Goal: Task Accomplishment & Management: Use online tool/utility

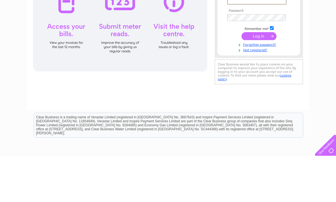
type input "[EMAIL_ADDRESS][DOMAIN_NAME]"
click at [259, 83] on input "submit" at bounding box center [259, 82] width 35 height 8
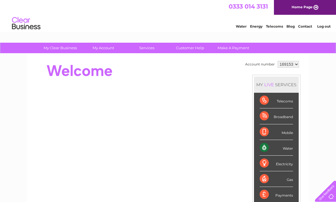
click at [286, 149] on div "Water" at bounding box center [276, 148] width 33 height 16
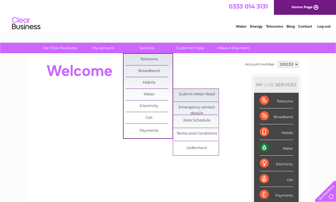
click at [207, 90] on link "Submit Meter Read" at bounding box center [197, 94] width 47 height 11
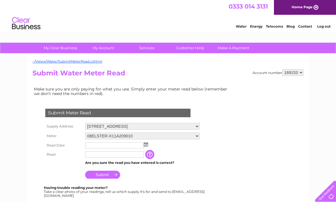
click at [111, 155] on input "text" at bounding box center [114, 155] width 59 height 6
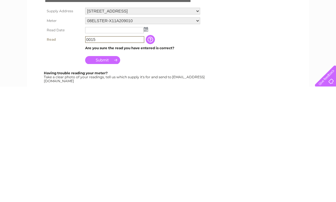
type input "0015"
click at [146, 142] on img at bounding box center [146, 144] width 4 height 5
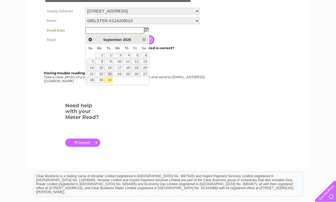
click at [111, 72] on link "23" at bounding box center [109, 74] width 8 height 6
type input "2025/09/23"
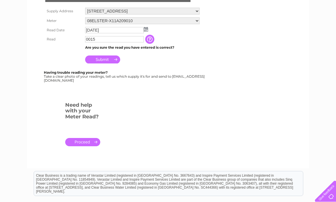
click at [109, 59] on input "Submit" at bounding box center [102, 60] width 35 height 8
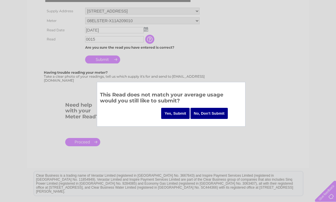
click at [175, 111] on input "Yes, Submit" at bounding box center [175, 113] width 28 height 11
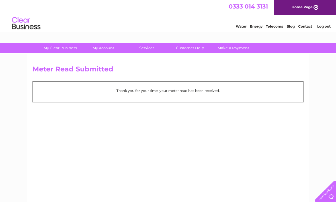
click at [320, 28] on link "Log out" at bounding box center [323, 26] width 13 height 4
